Goal: Entertainment & Leisure: Consume media (video, audio)

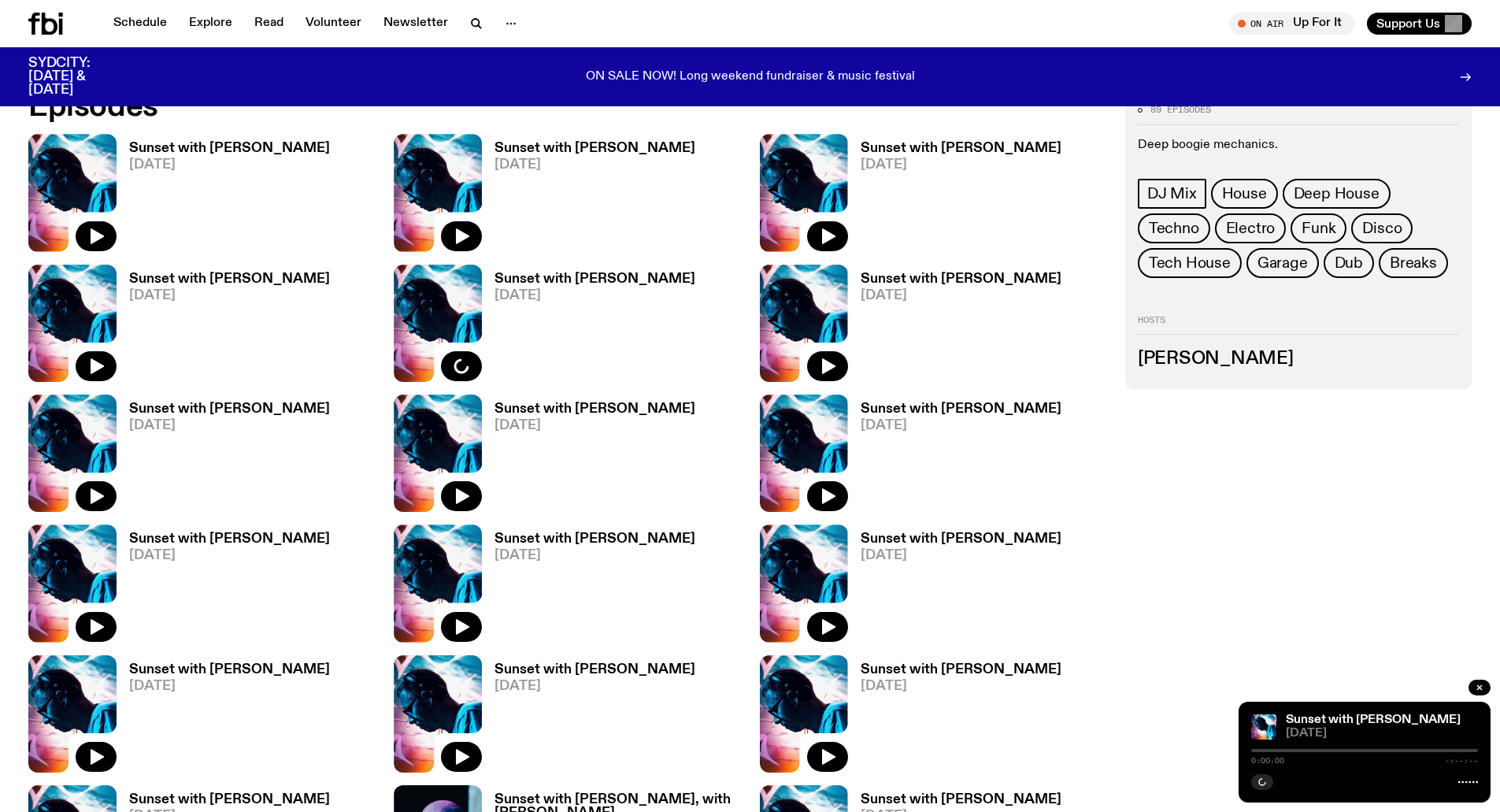
scroll to position [1246, 0]
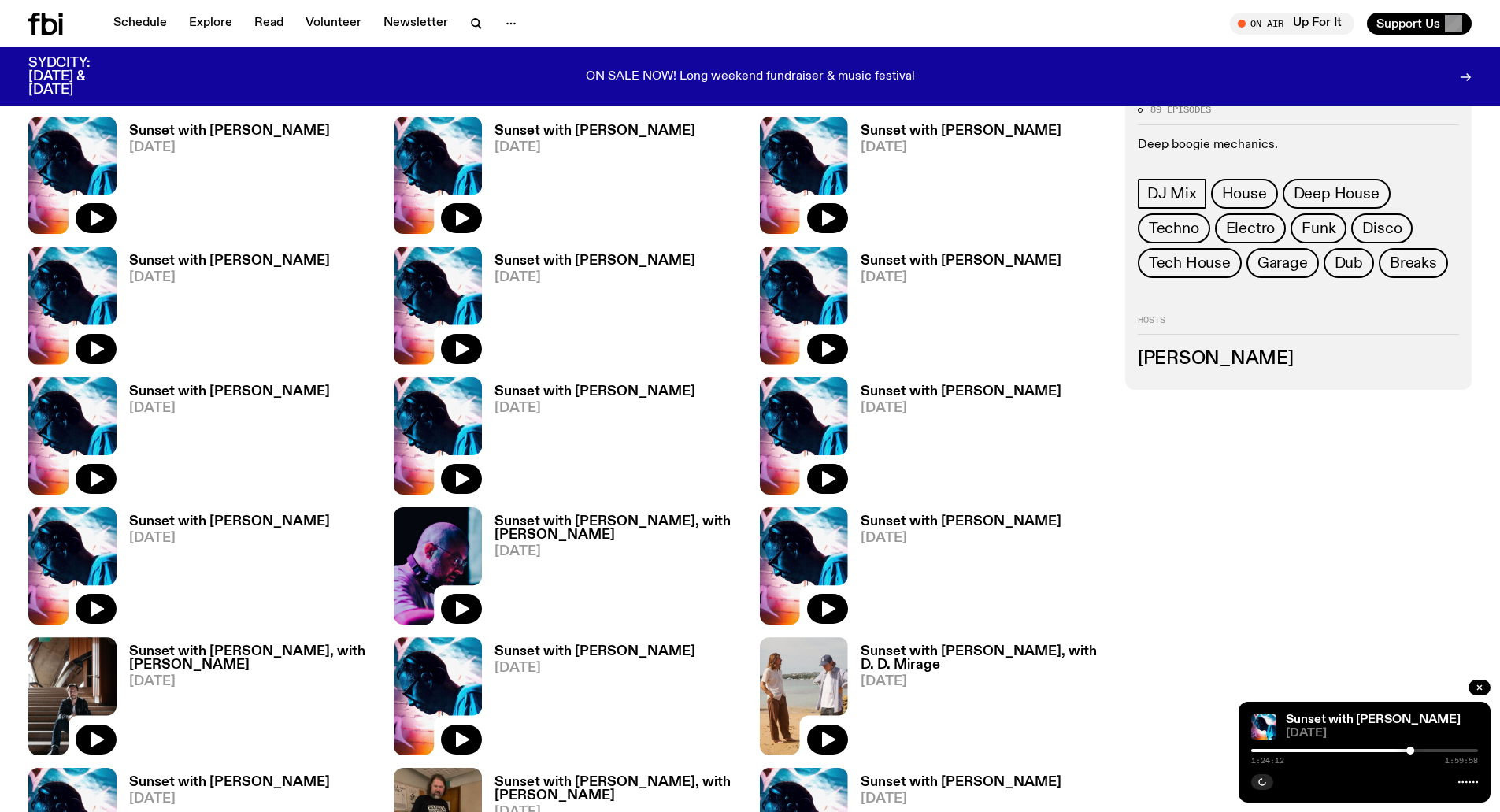
drag, startPoint x: 841, startPoint y: 600, endPoint x: 847, endPoint y: 607, distance: 9.2
click at [841, 600] on button "button" at bounding box center [827, 609] width 41 height 30
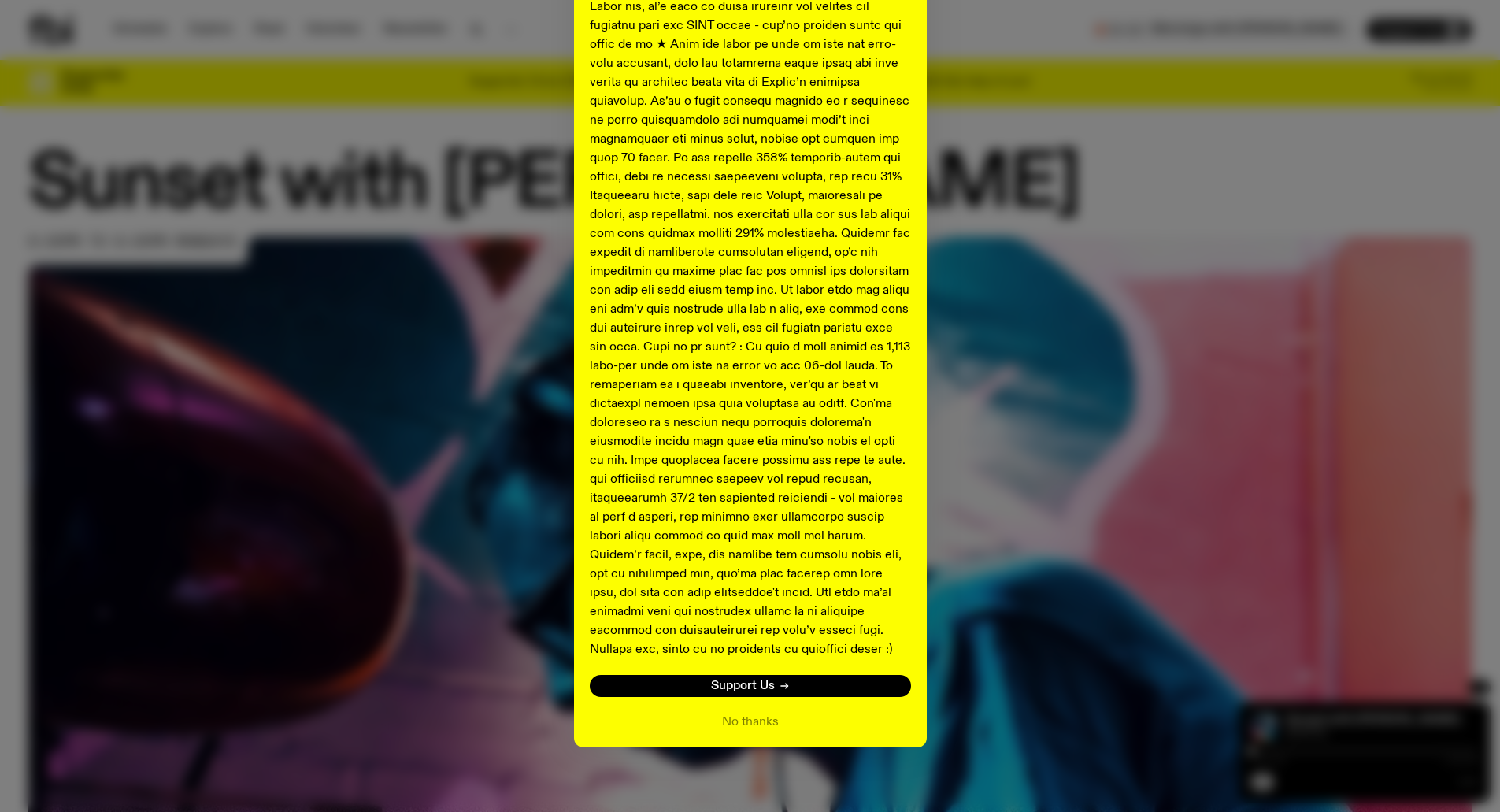
scroll to position [365, 0]
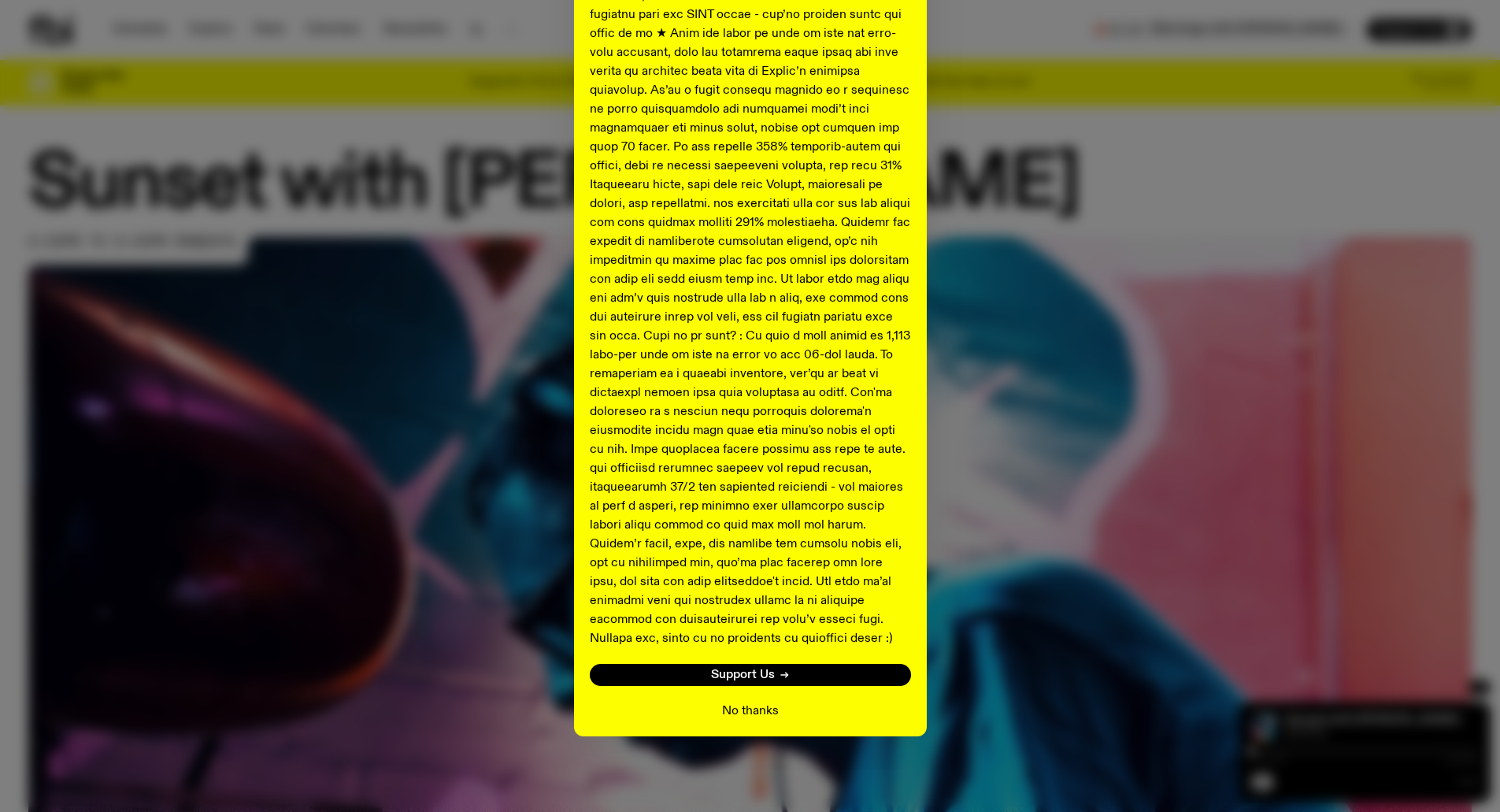
click at [739, 710] on button "No thanks" at bounding box center [750, 710] width 57 height 19
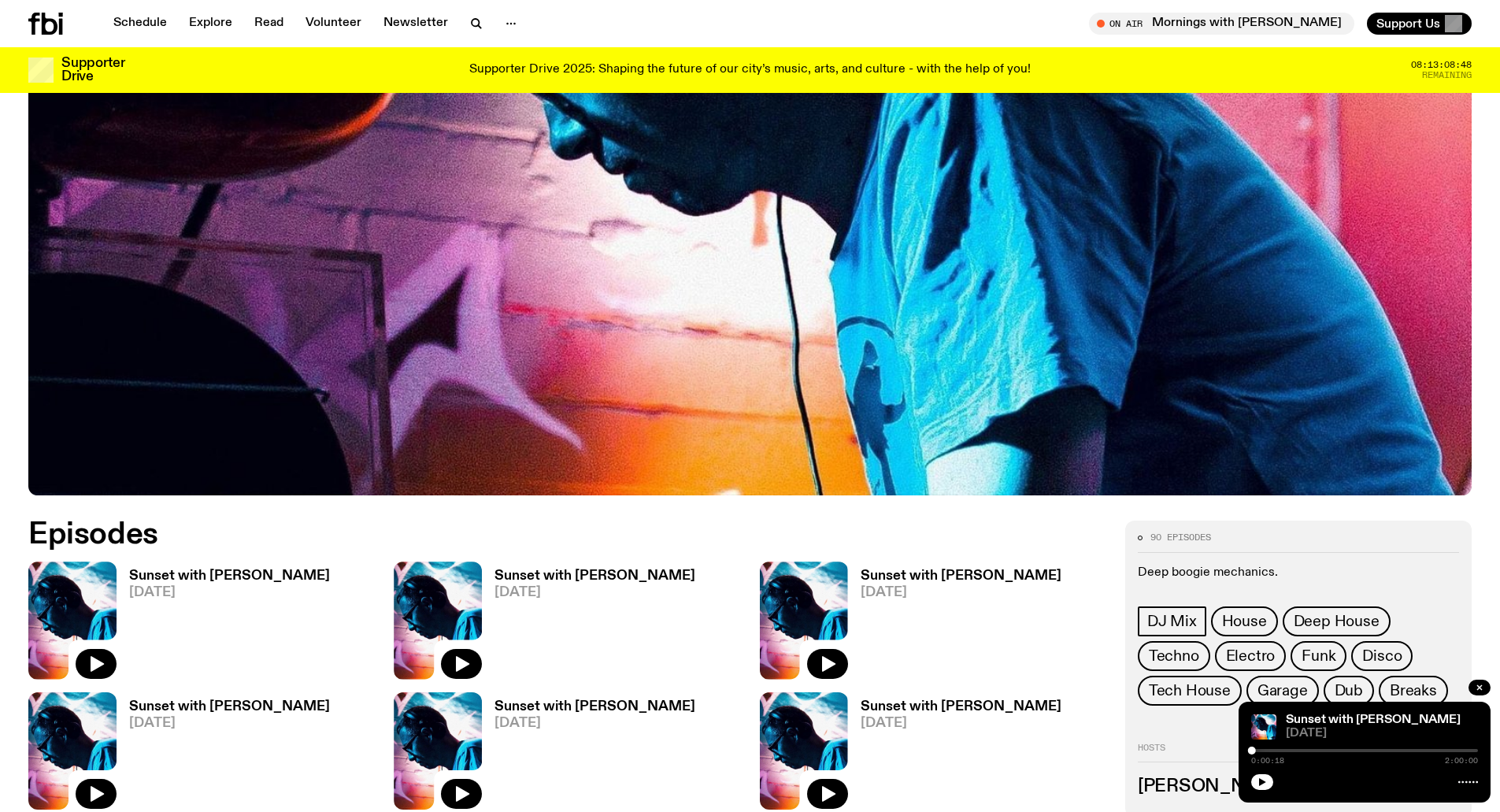
scroll to position [539, 0]
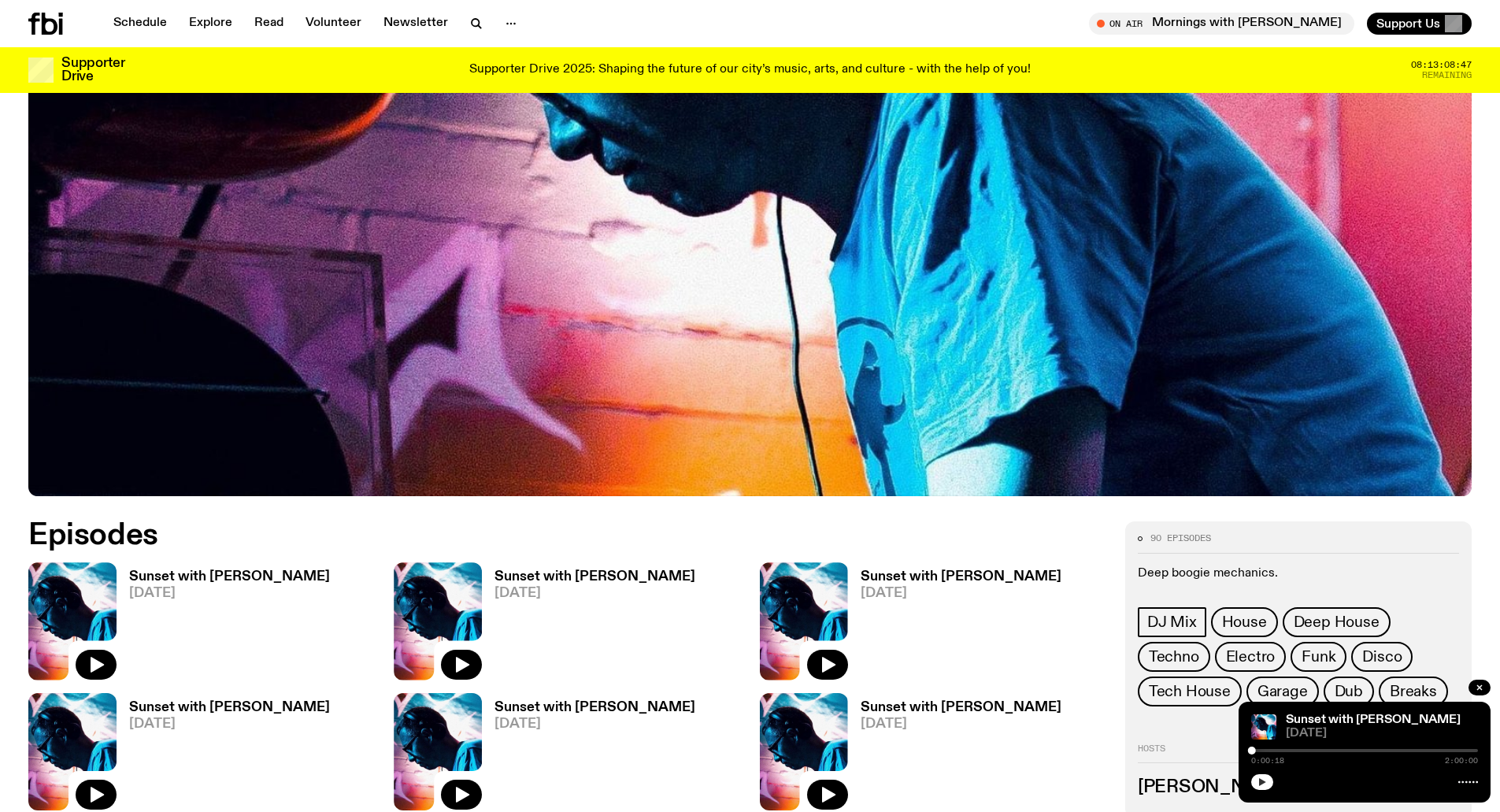
click at [1264, 783] on icon "button" at bounding box center [1261, 781] width 9 height 9
